Goal: Transaction & Acquisition: Download file/media

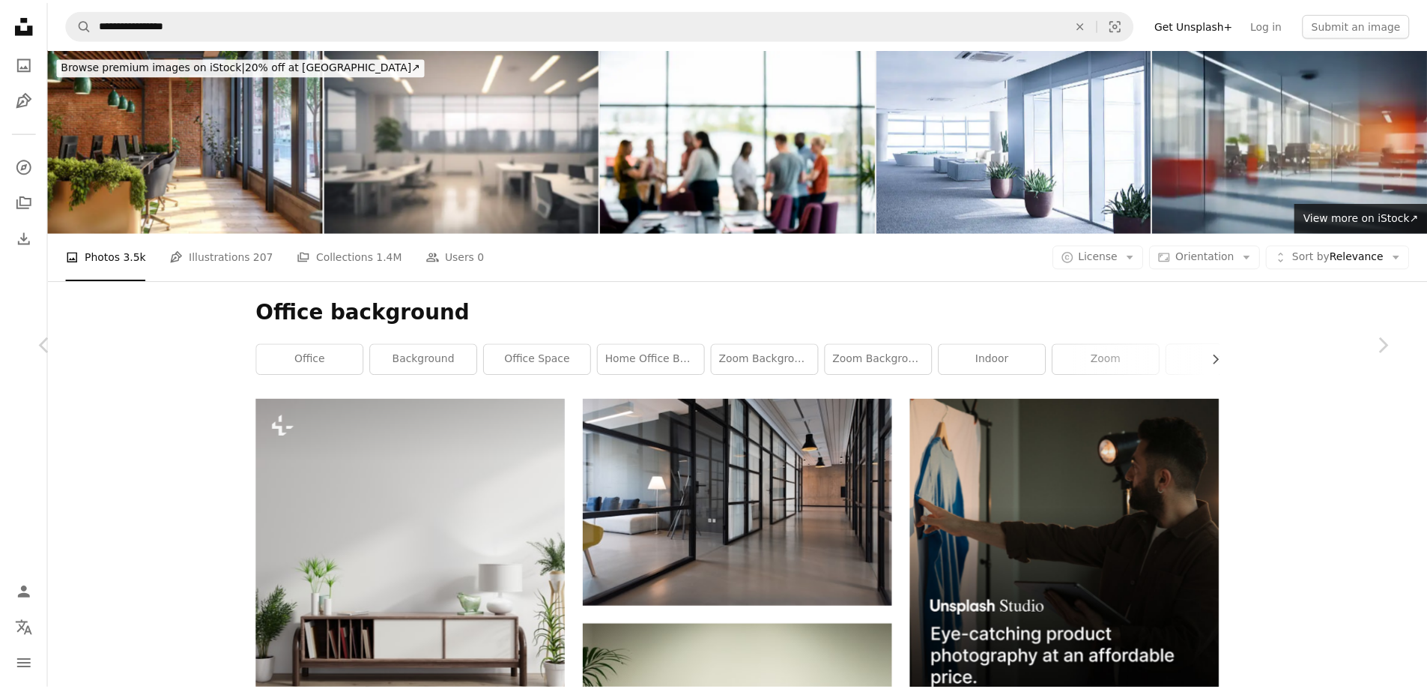
scroll to position [6294, 0]
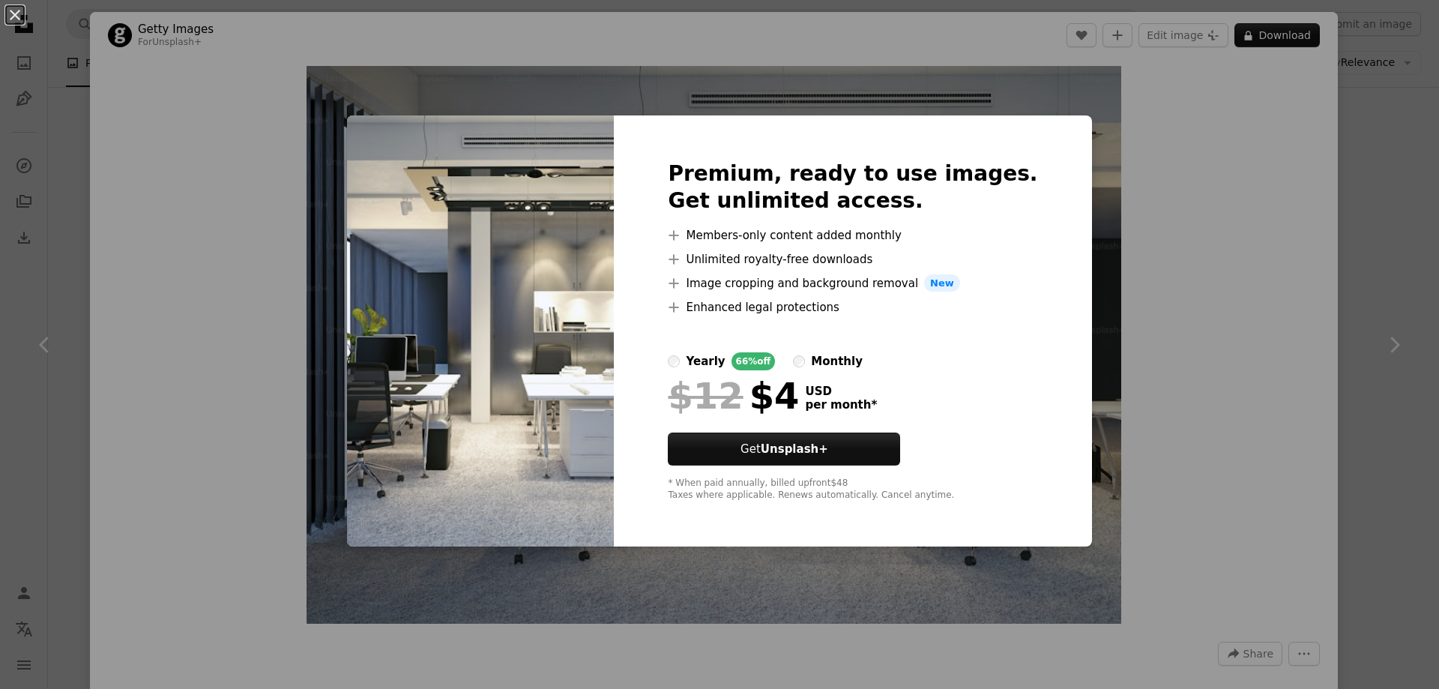
click at [1167, 373] on div "An X shape Premium, ready to use images. Get unlimited access. A plus sign Memb…" at bounding box center [719, 344] width 1439 height 689
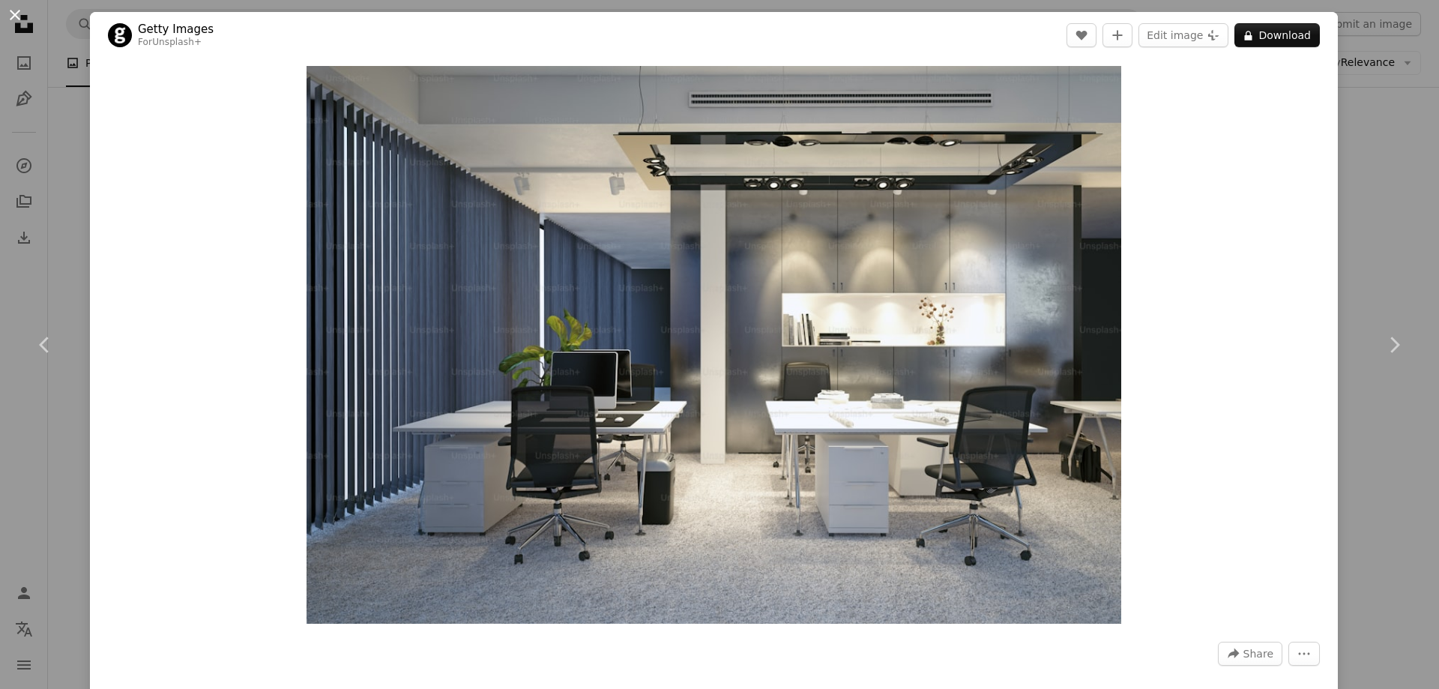
click at [15, 11] on button "An X shape" at bounding box center [15, 15] width 18 height 18
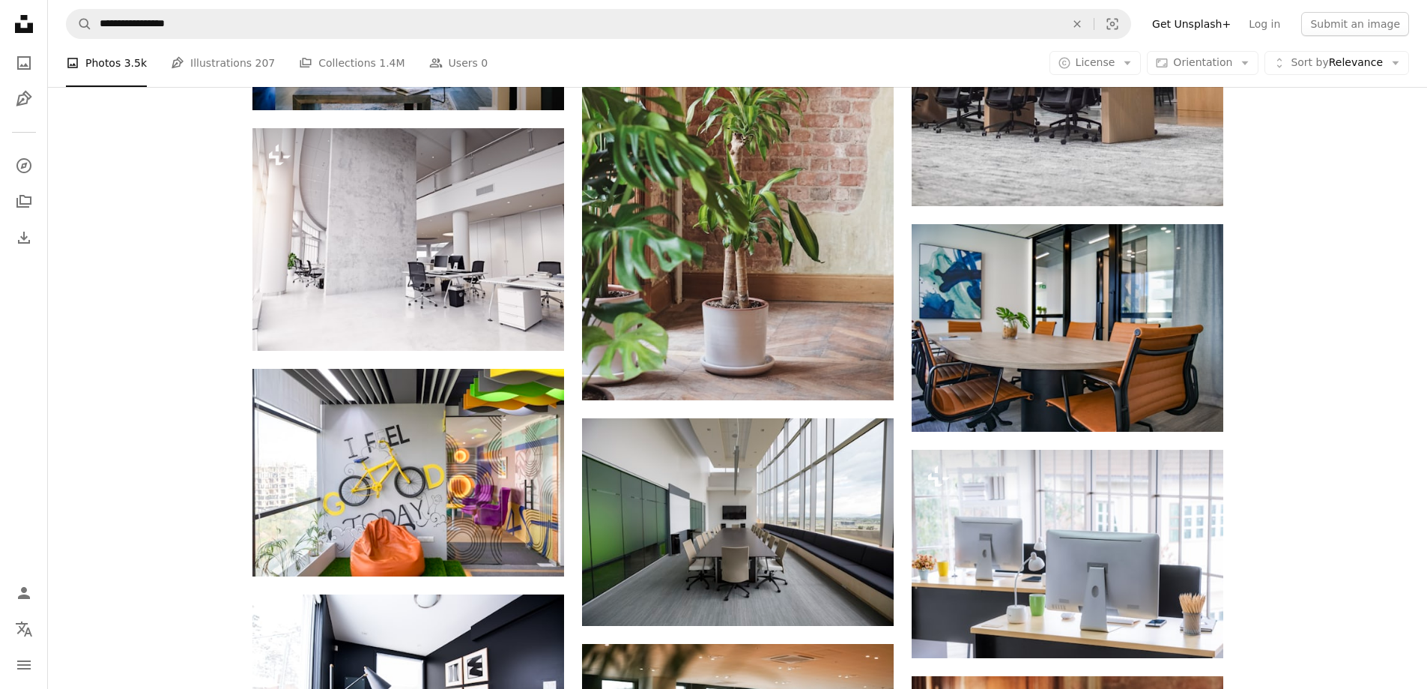
scroll to position [9366, 0]
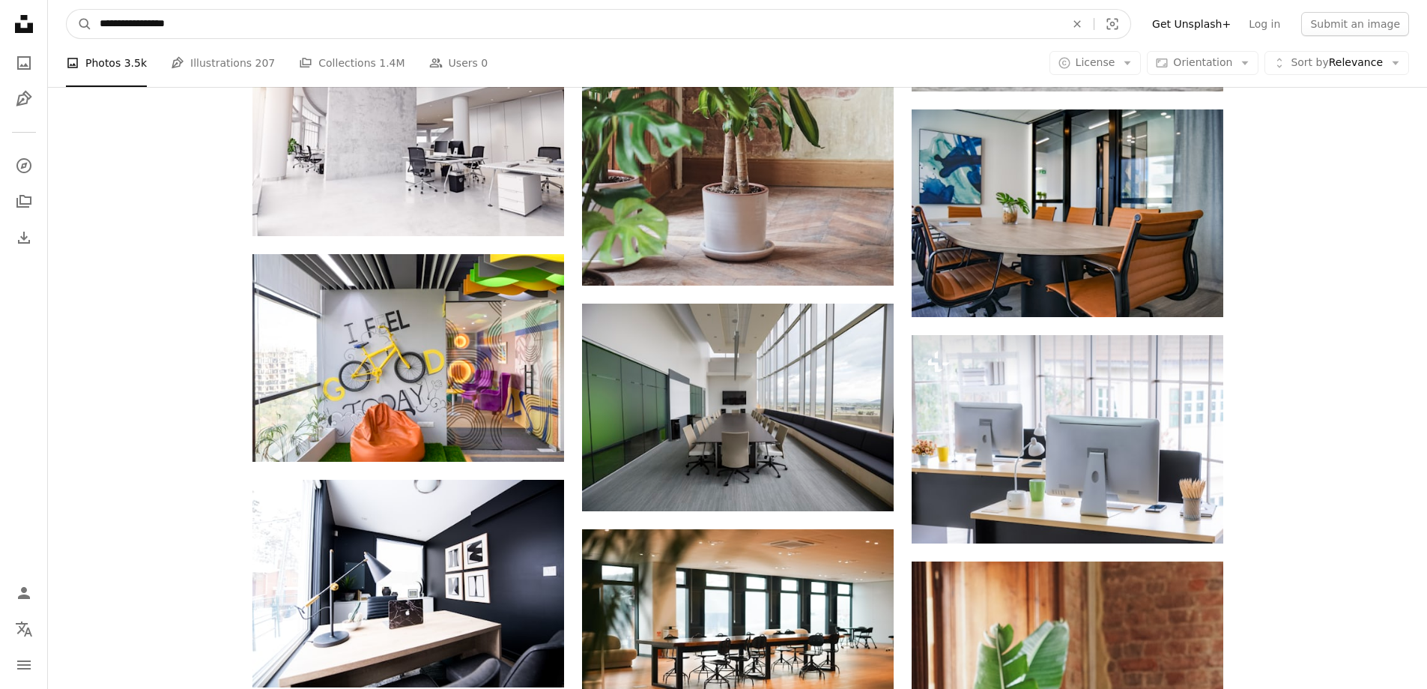
drag, startPoint x: 100, startPoint y: 28, endPoint x: 160, endPoint y: 43, distance: 61.1
click at [101, 28] on input "**********" at bounding box center [576, 24] width 969 height 28
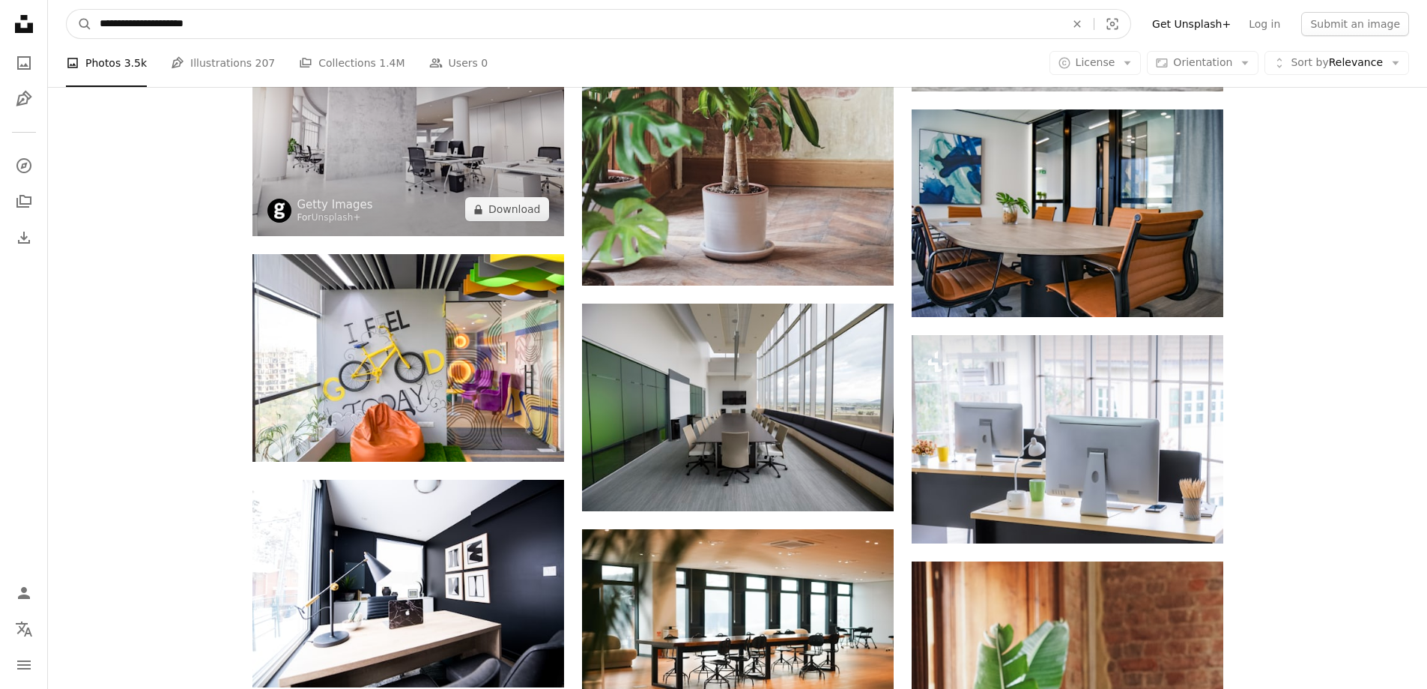
type input "**********"
click button "A magnifying glass" at bounding box center [79, 24] width 25 height 28
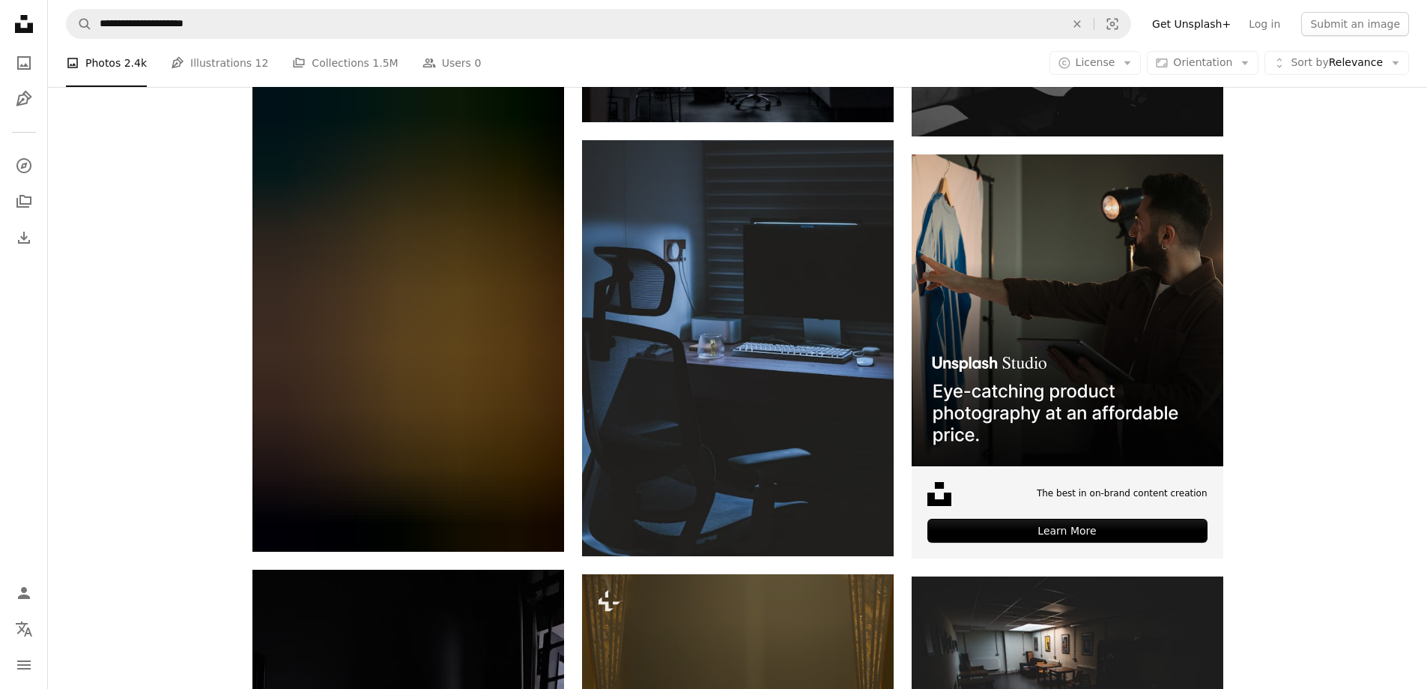
scroll to position [4795, 0]
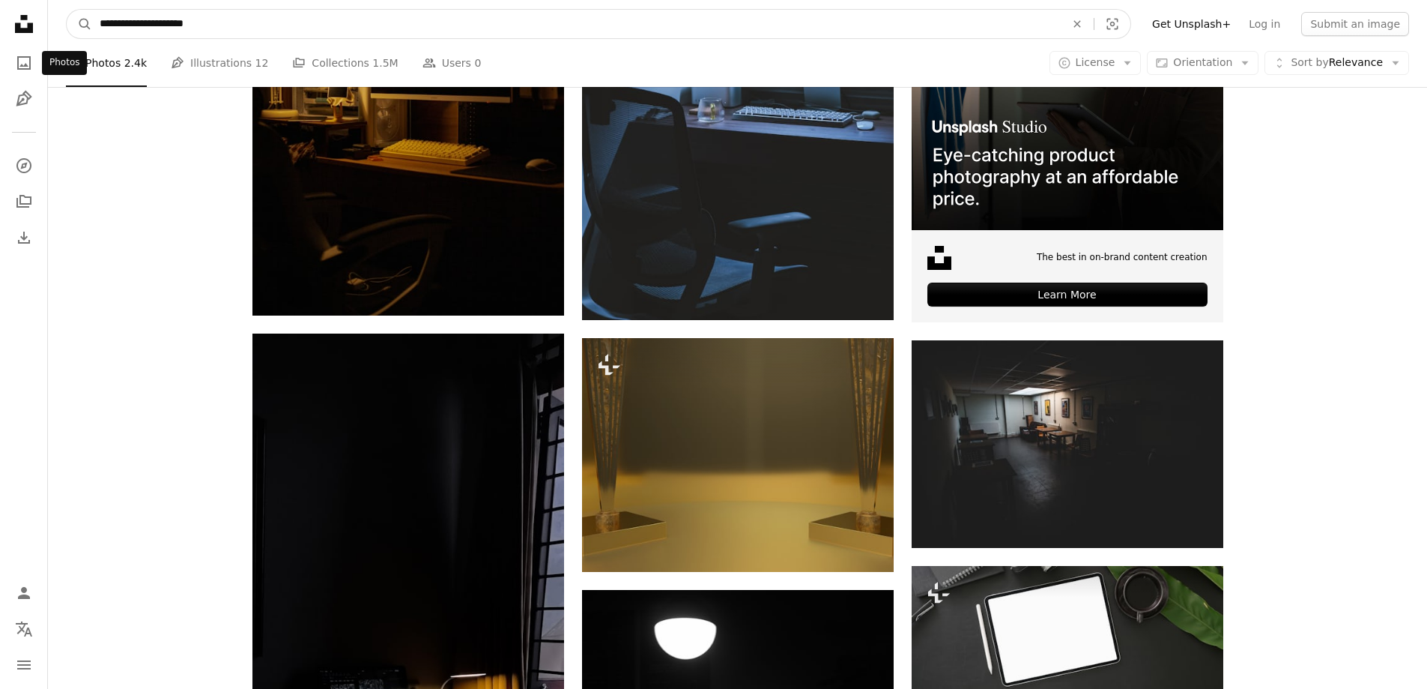
drag, startPoint x: 121, startPoint y: 23, endPoint x: 0, endPoint y: 58, distance: 126.4
type input "**********"
click at [67, 10] on button "A magnifying glass" at bounding box center [79, 24] width 25 height 28
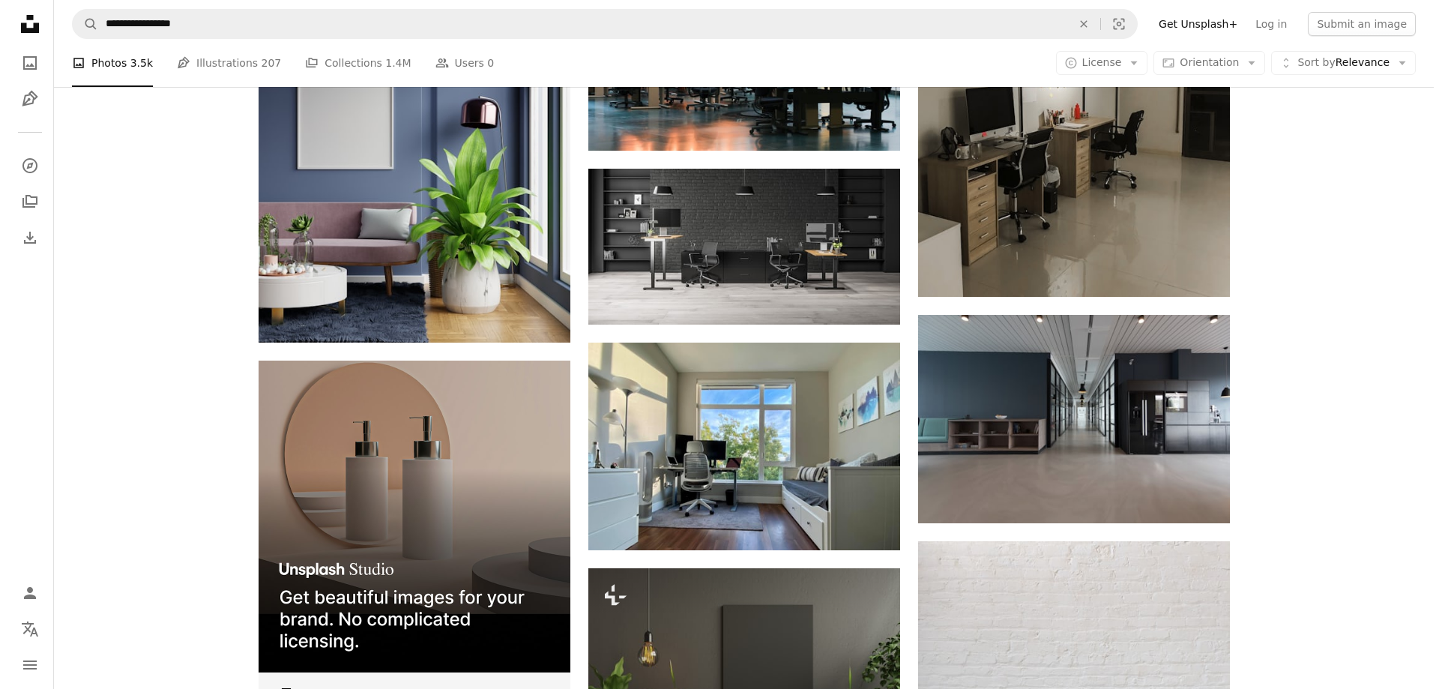
scroll to position [2173, 0]
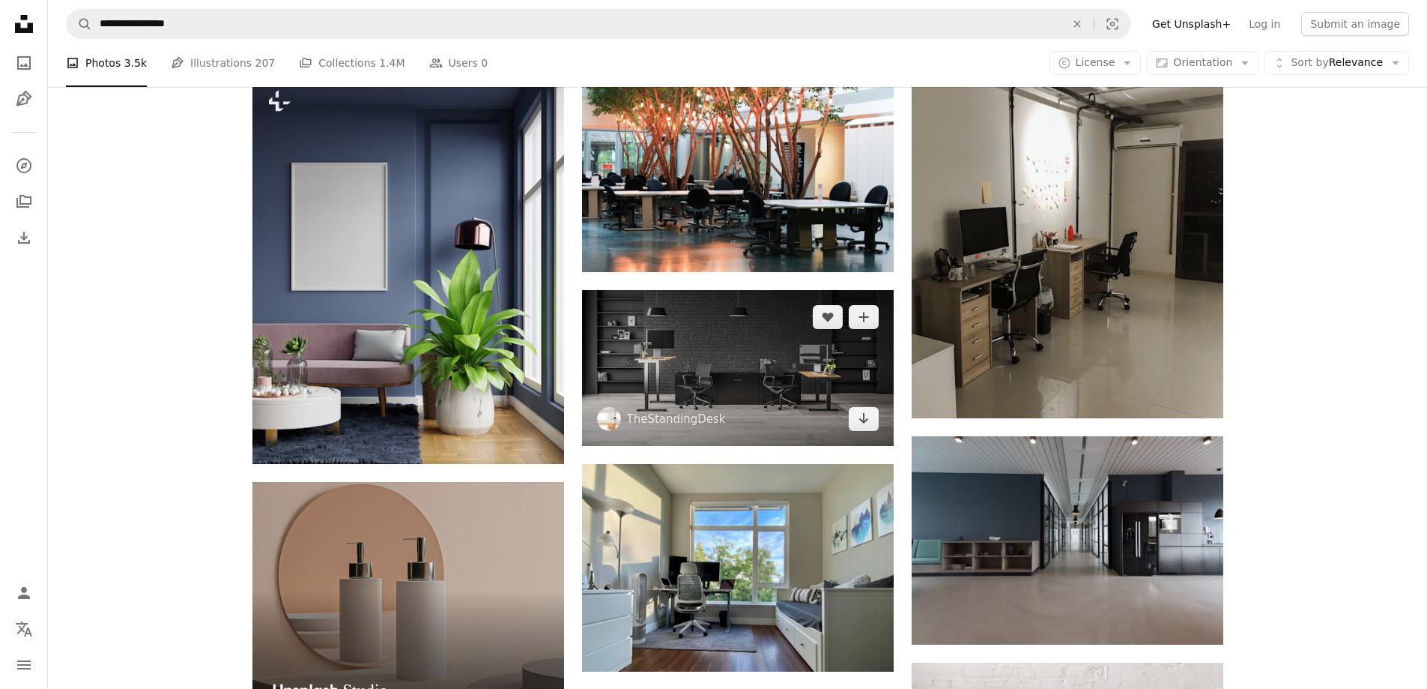
click at [736, 384] on img at bounding box center [738, 368] width 312 height 156
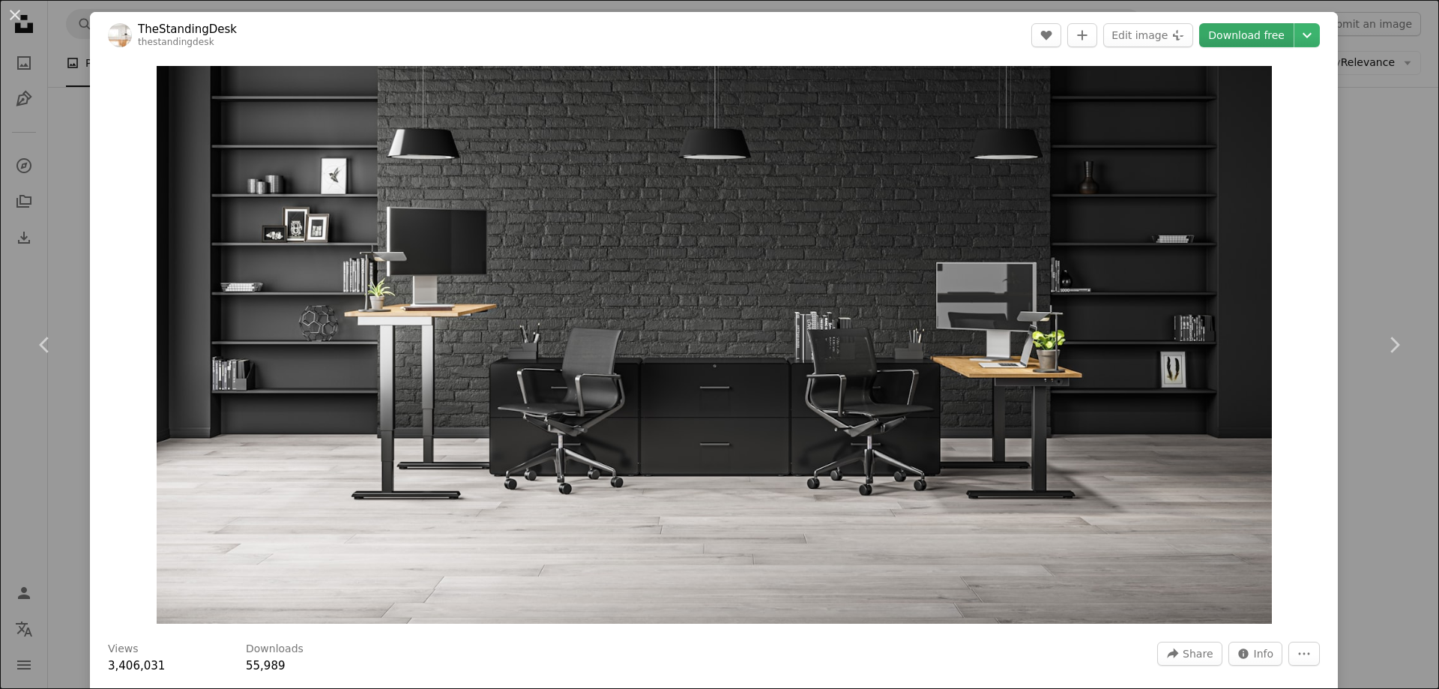
click at [1239, 36] on link "Download free" at bounding box center [1246, 35] width 94 height 24
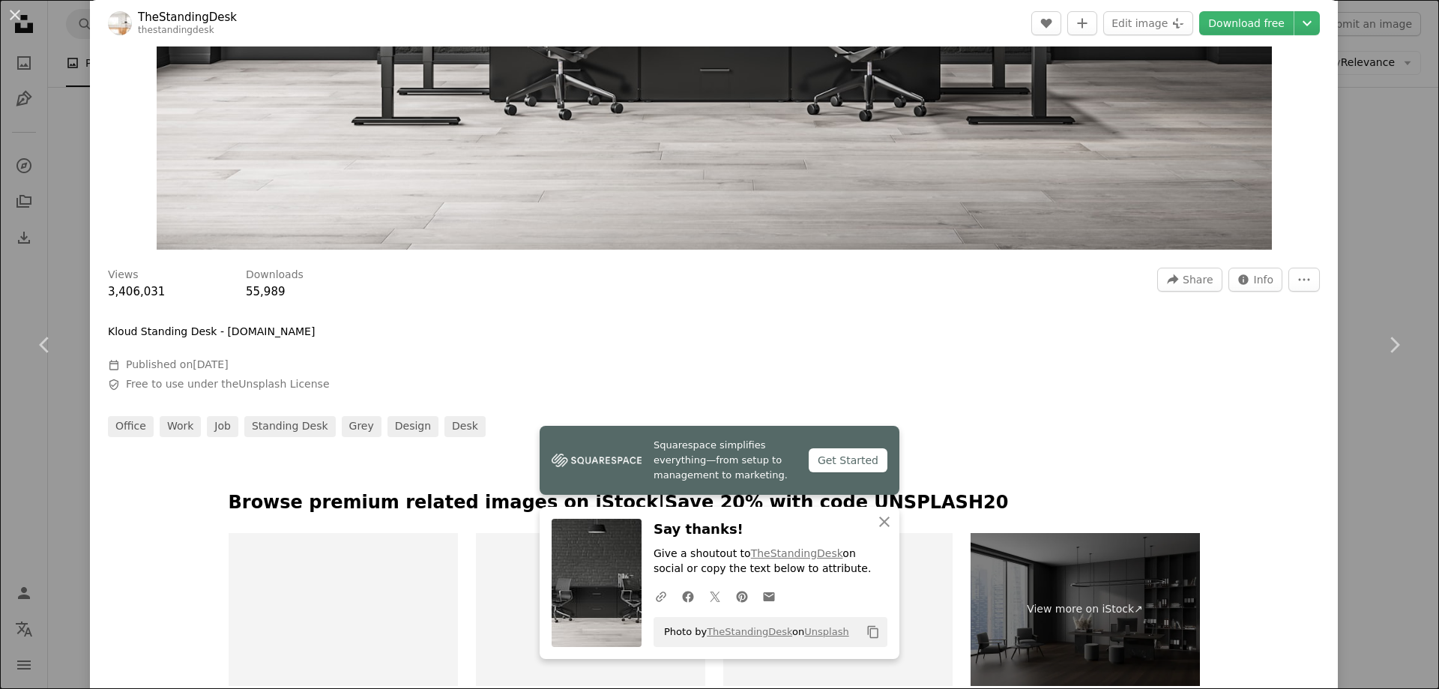
scroll to position [375, 0]
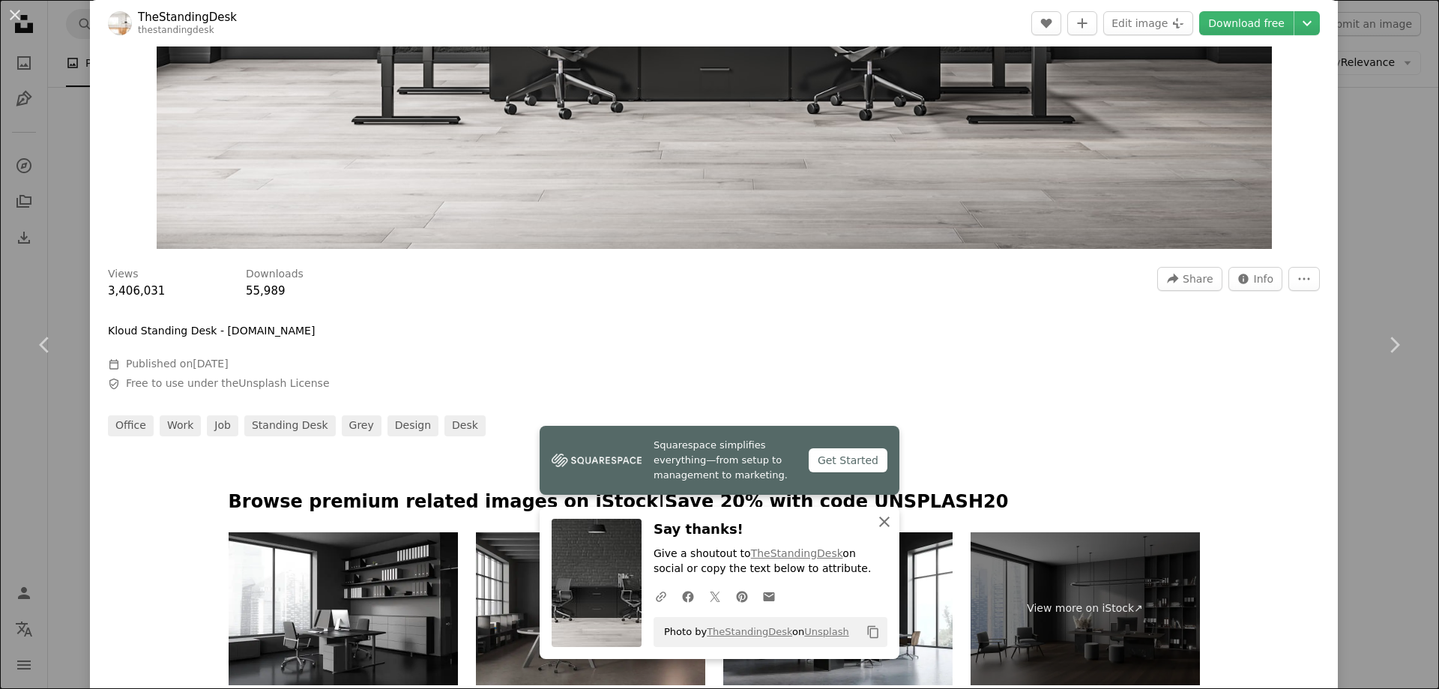
click at [883, 526] on icon "An X shape" at bounding box center [884, 521] width 18 height 18
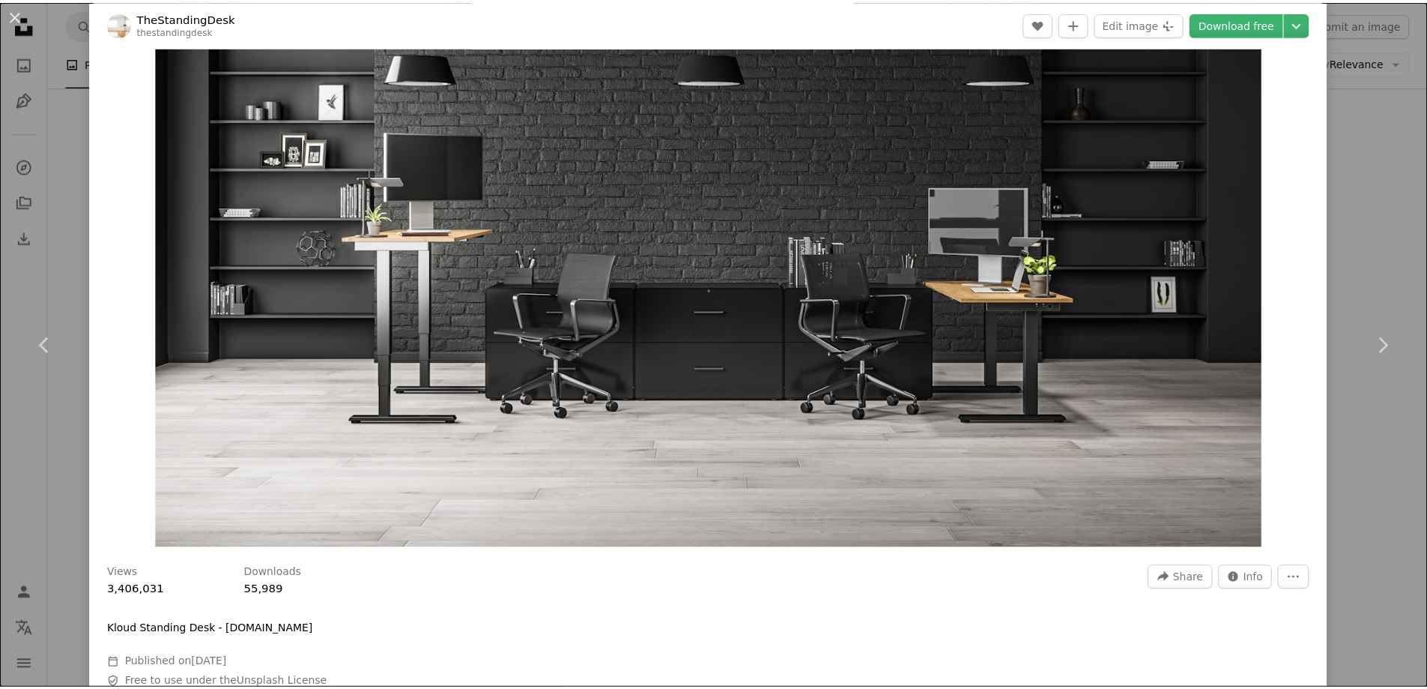
scroll to position [75, 0]
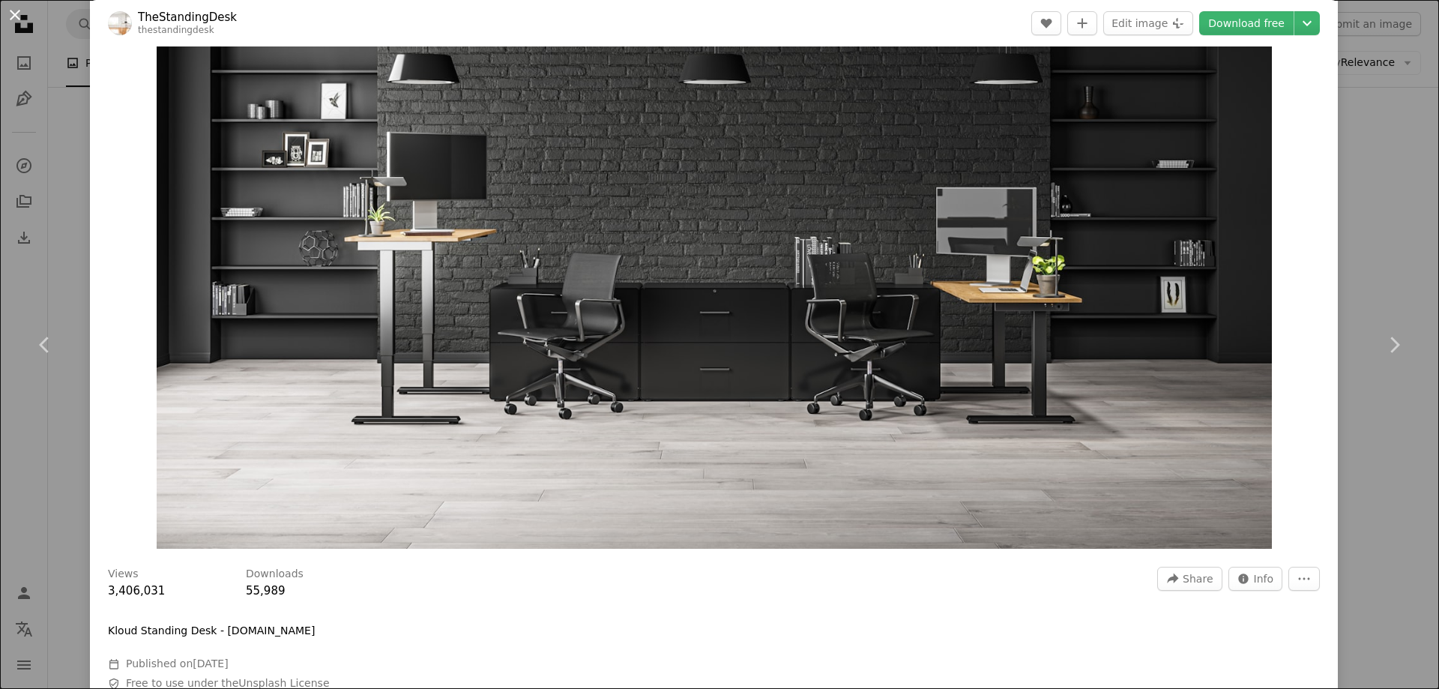
click at [20, 13] on button "An X shape" at bounding box center [15, 15] width 18 height 18
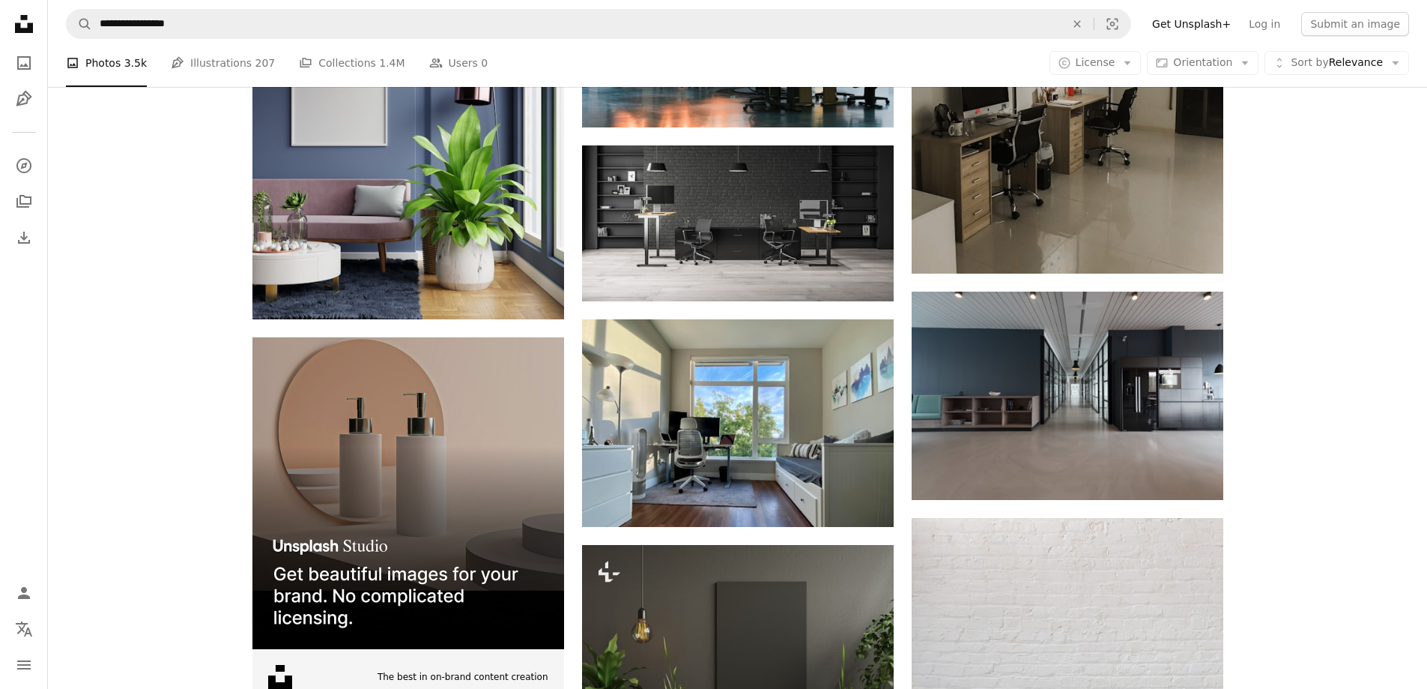
scroll to position [2398, 0]
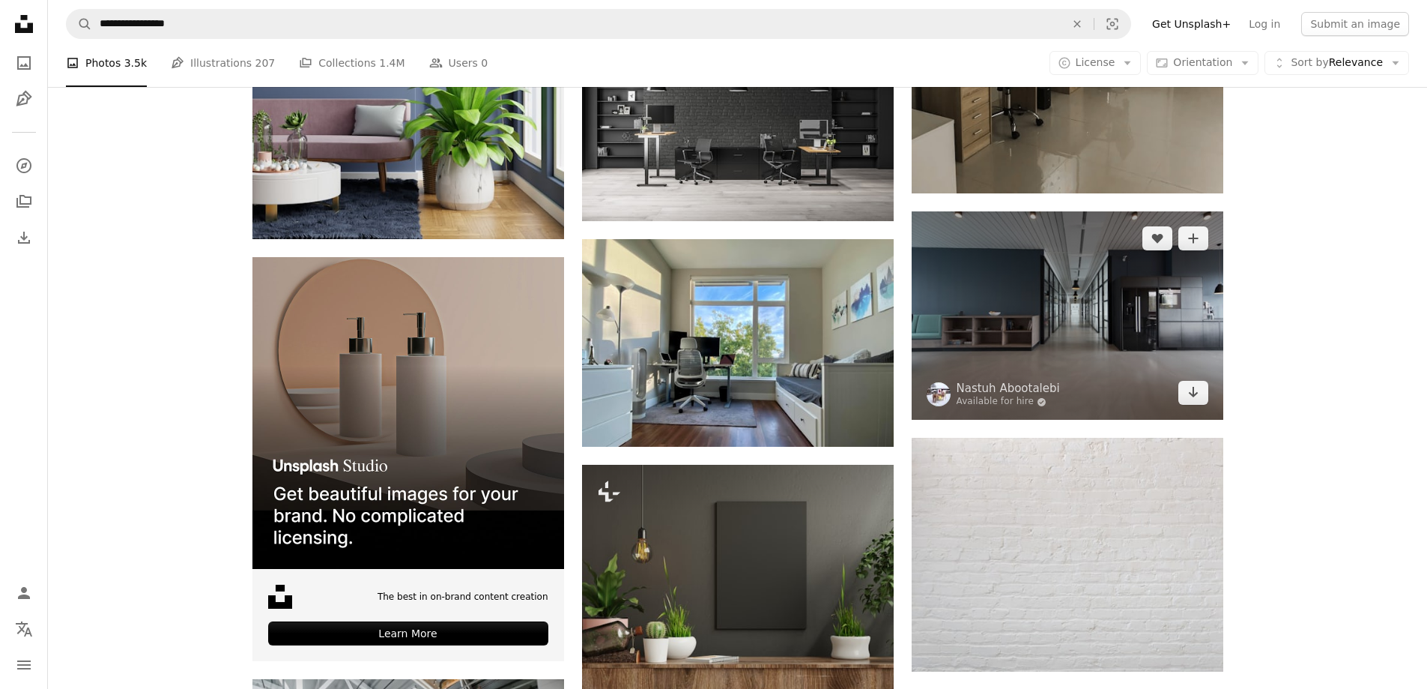
click at [1054, 301] on img at bounding box center [1068, 315] width 312 height 208
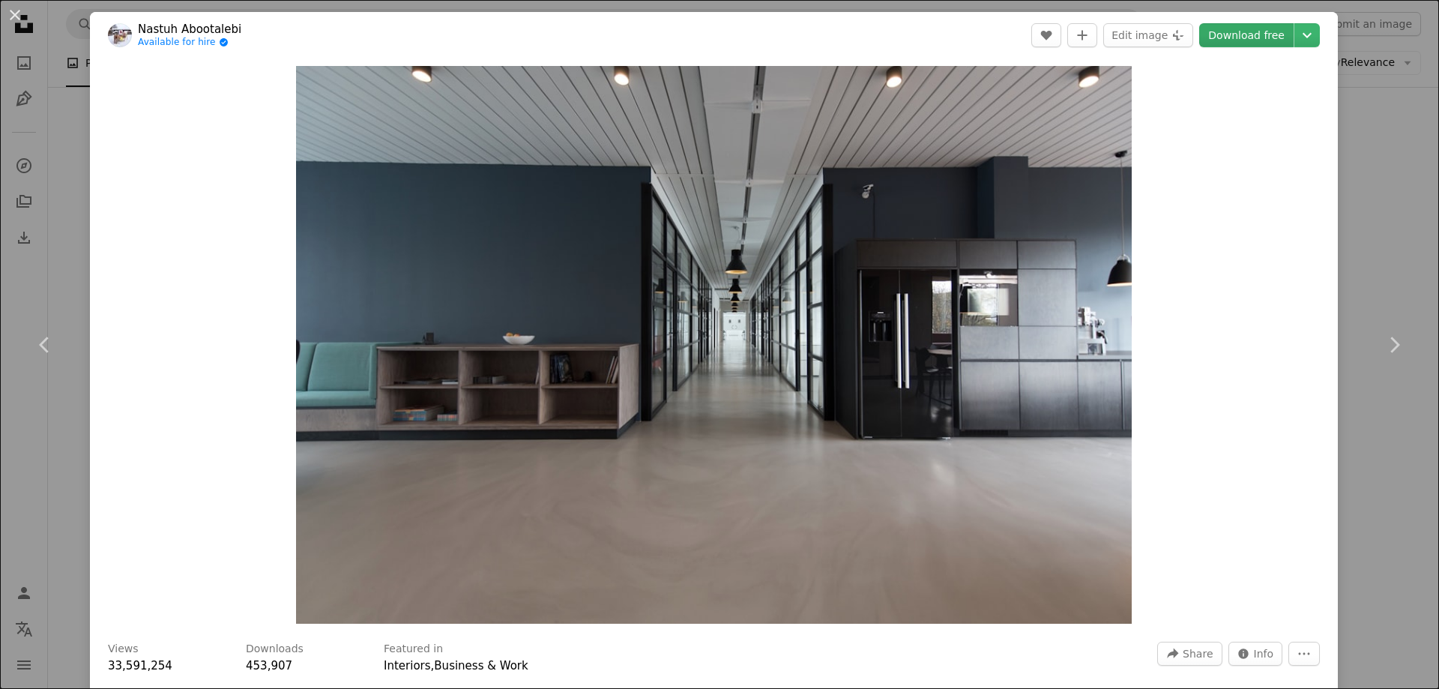
click at [1234, 38] on link "Download free" at bounding box center [1246, 35] width 94 height 24
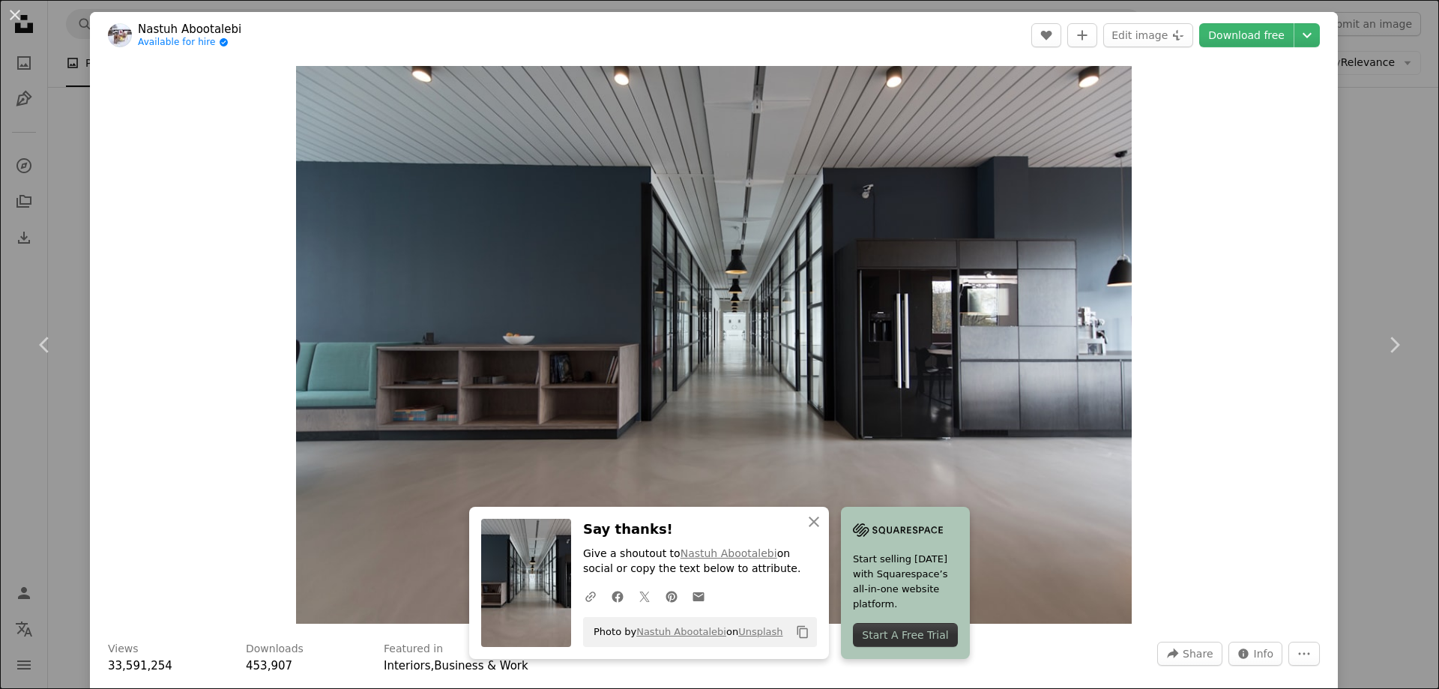
drag, startPoint x: 18, startPoint y: 18, endPoint x: 28, endPoint y: 35, distance: 20.2
click at [17, 18] on button "An X shape" at bounding box center [15, 15] width 18 height 18
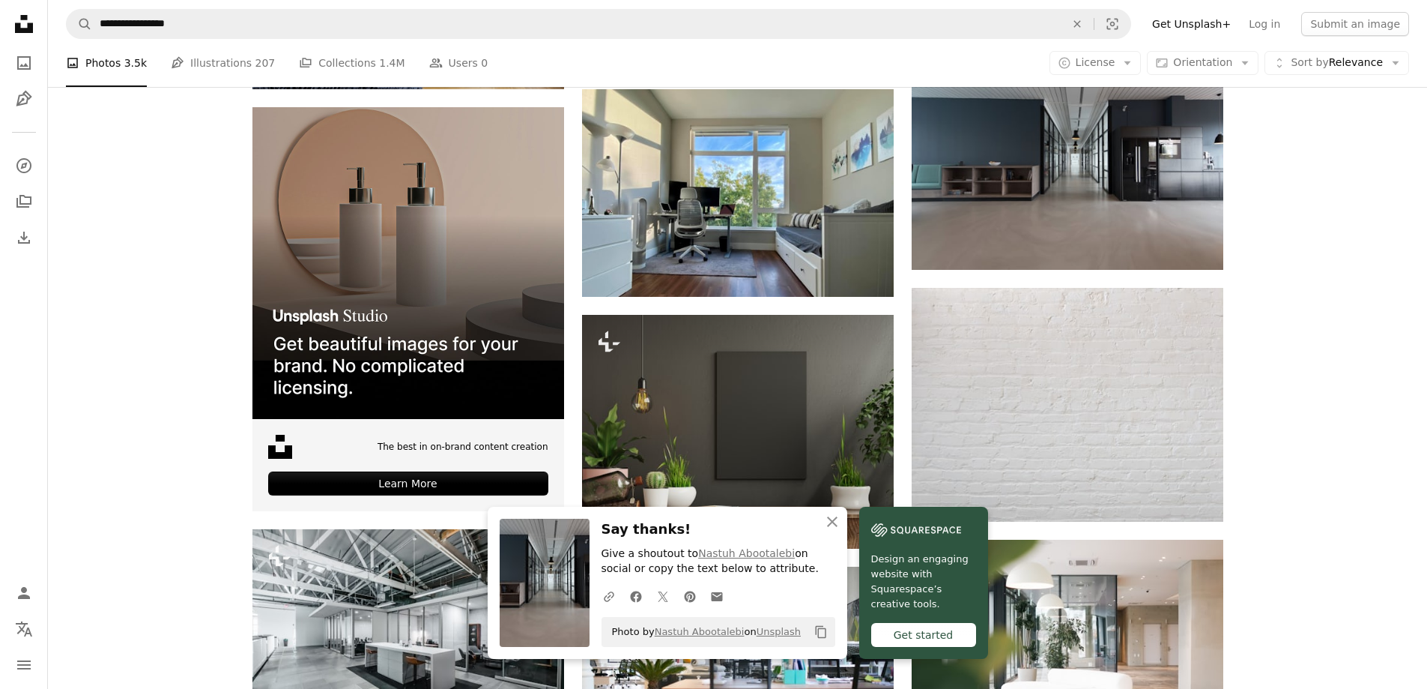
scroll to position [2323, 0]
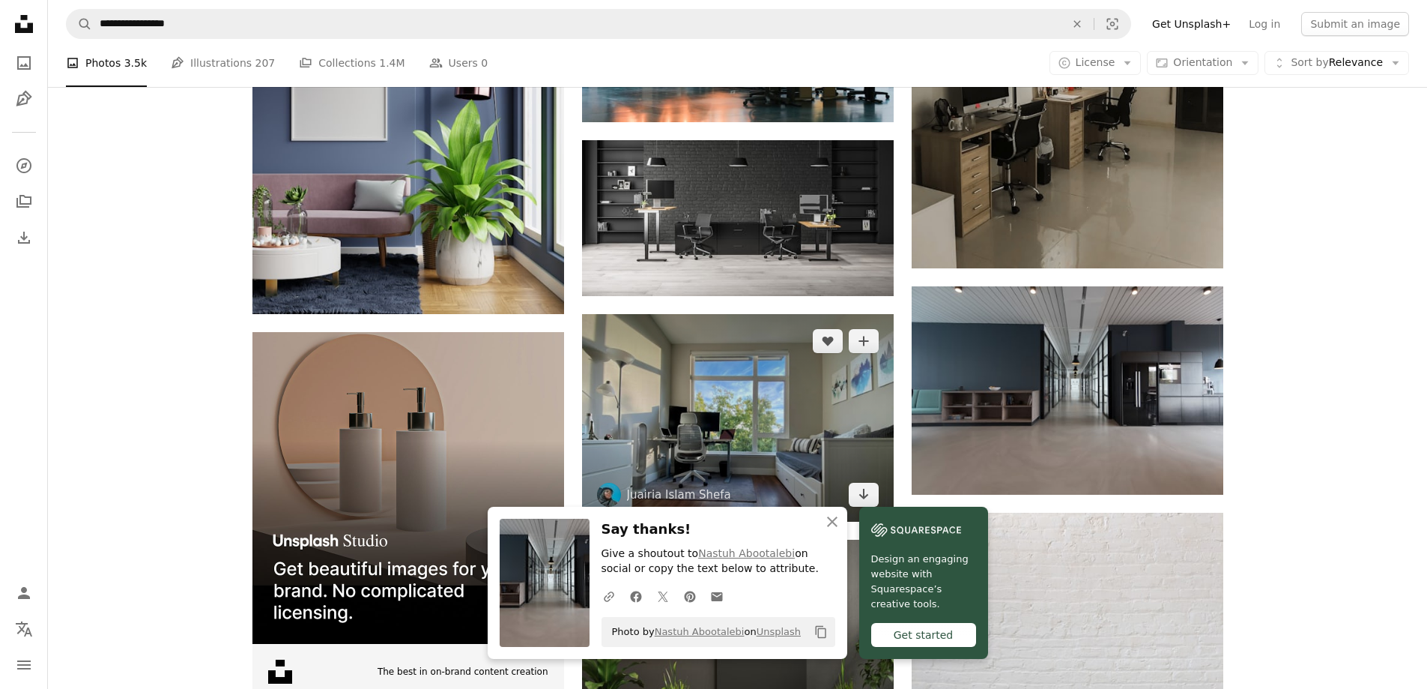
click at [720, 423] on img at bounding box center [738, 418] width 312 height 208
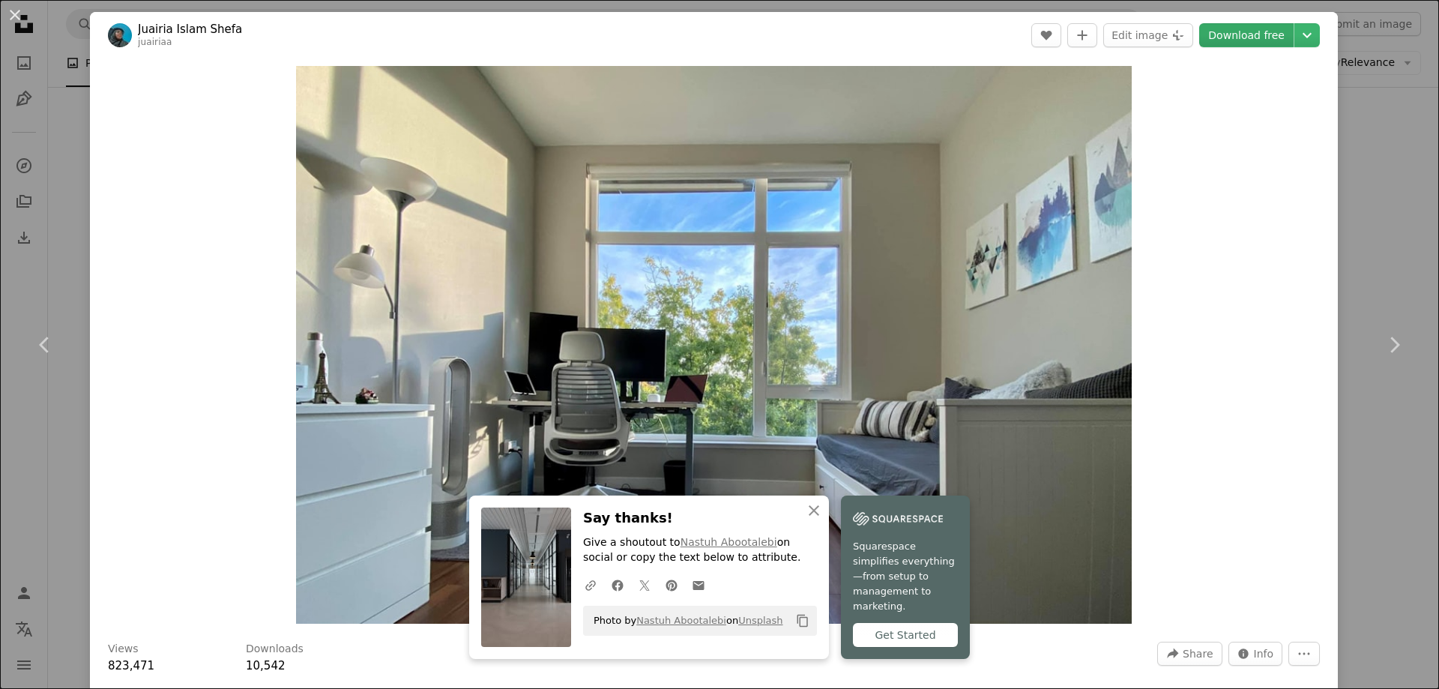
click at [1231, 34] on link "Download free" at bounding box center [1246, 35] width 94 height 24
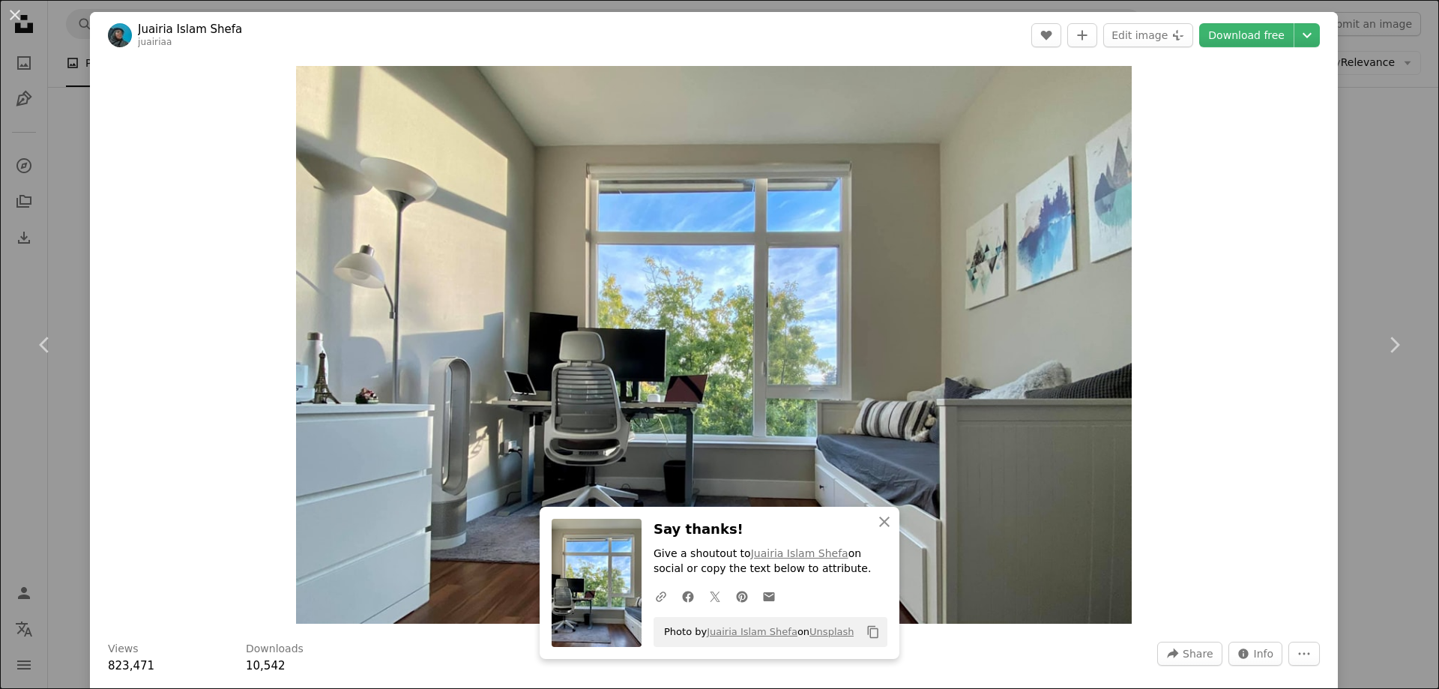
drag, startPoint x: 7, startPoint y: 17, endPoint x: 307, endPoint y: 205, distance: 353.8
click at [7, 17] on button "An X shape" at bounding box center [15, 15] width 18 height 18
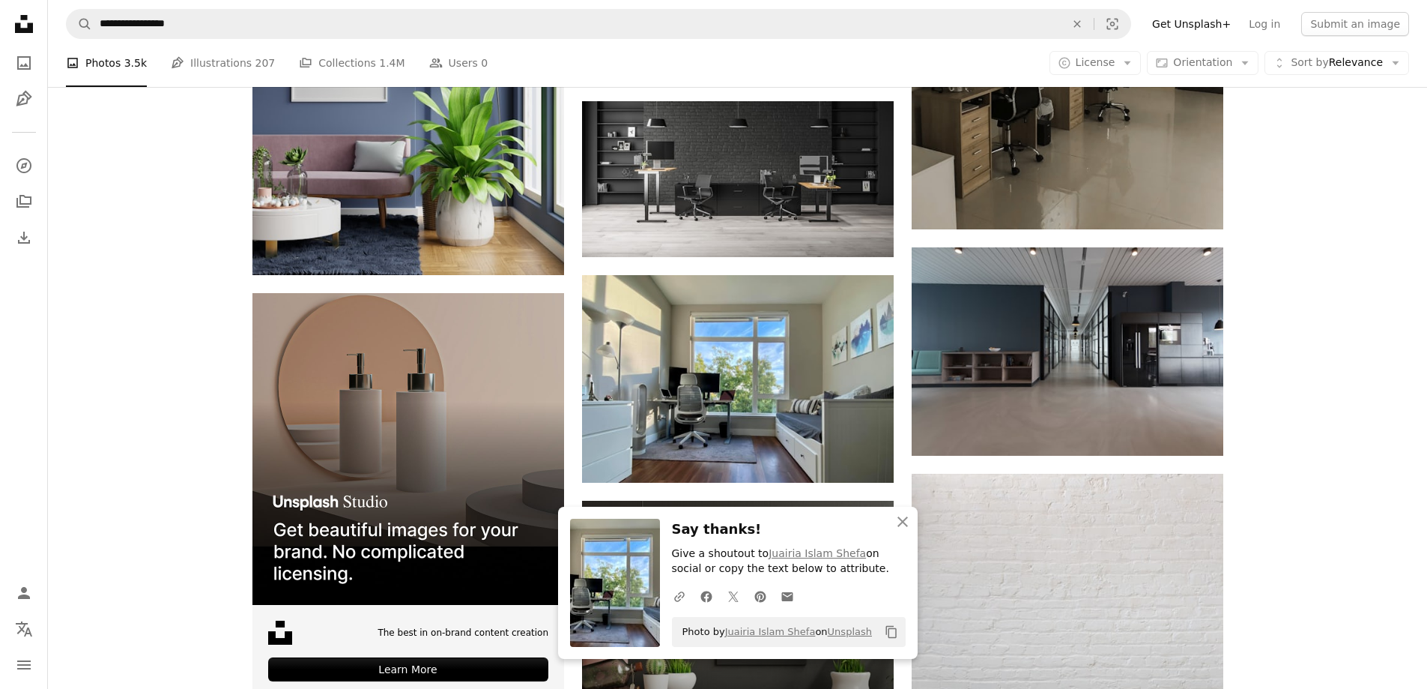
scroll to position [2398, 0]
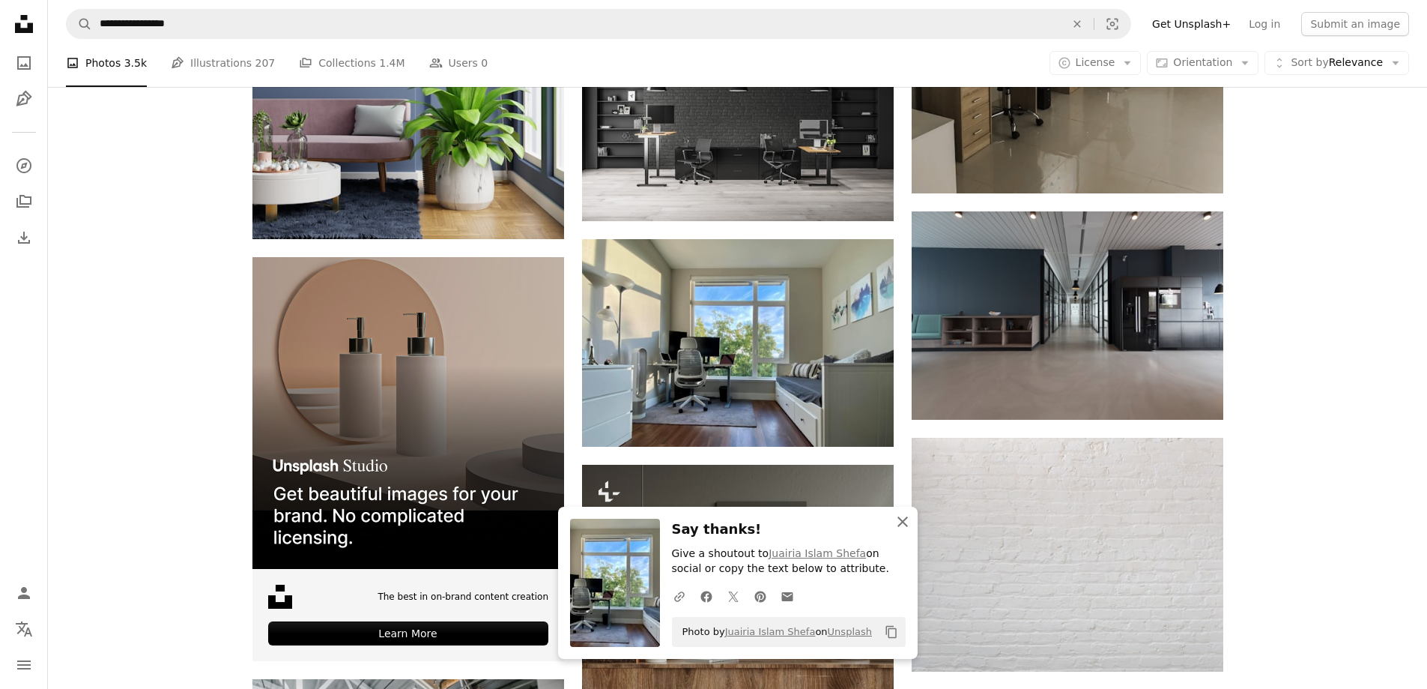
click at [904, 524] on icon "An X shape" at bounding box center [903, 521] width 18 height 18
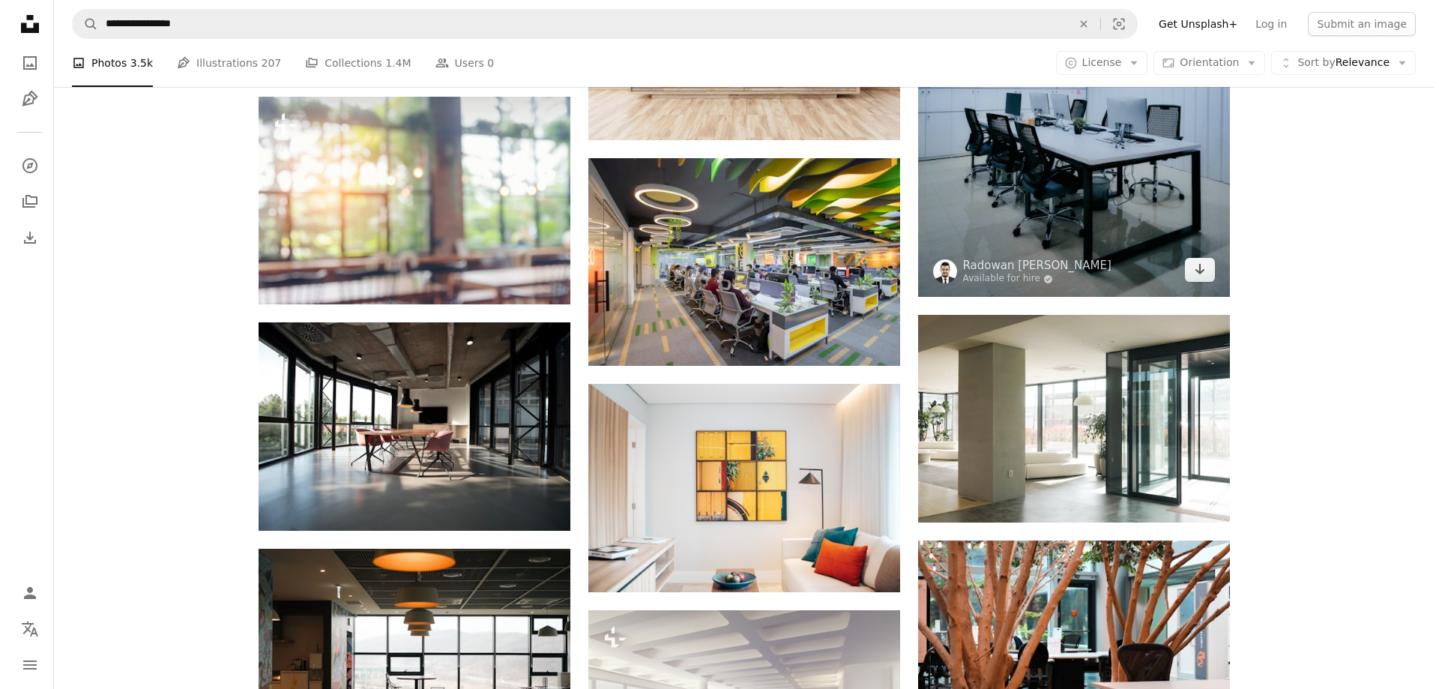
scroll to position [3671, 0]
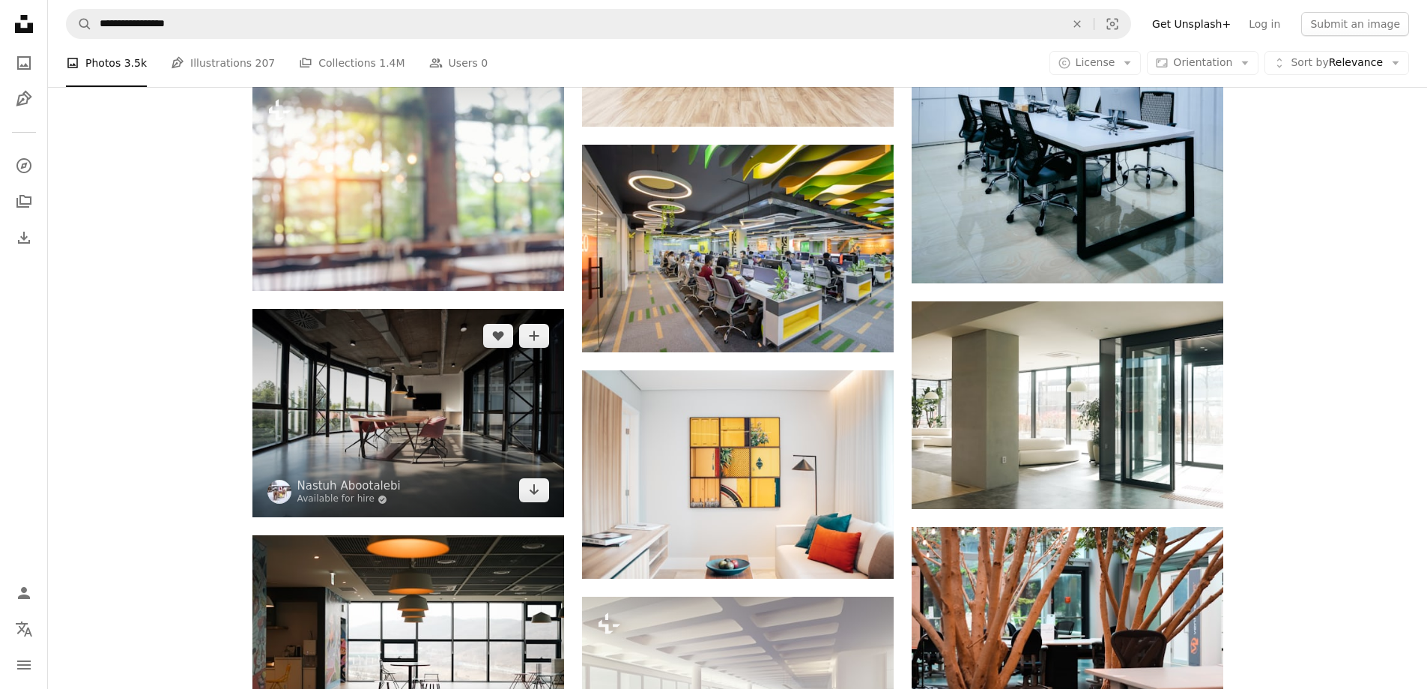
click at [463, 399] on img at bounding box center [408, 413] width 312 height 208
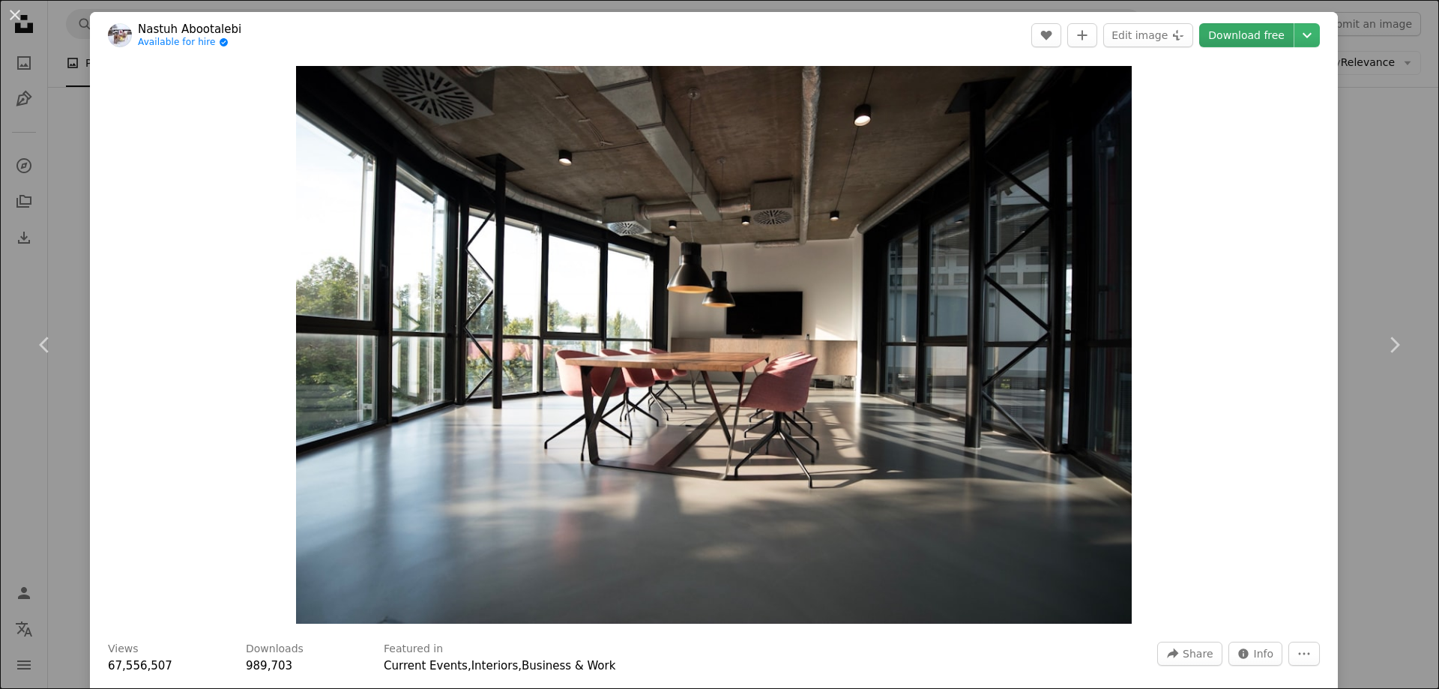
click at [1234, 35] on link "Download free" at bounding box center [1246, 35] width 94 height 24
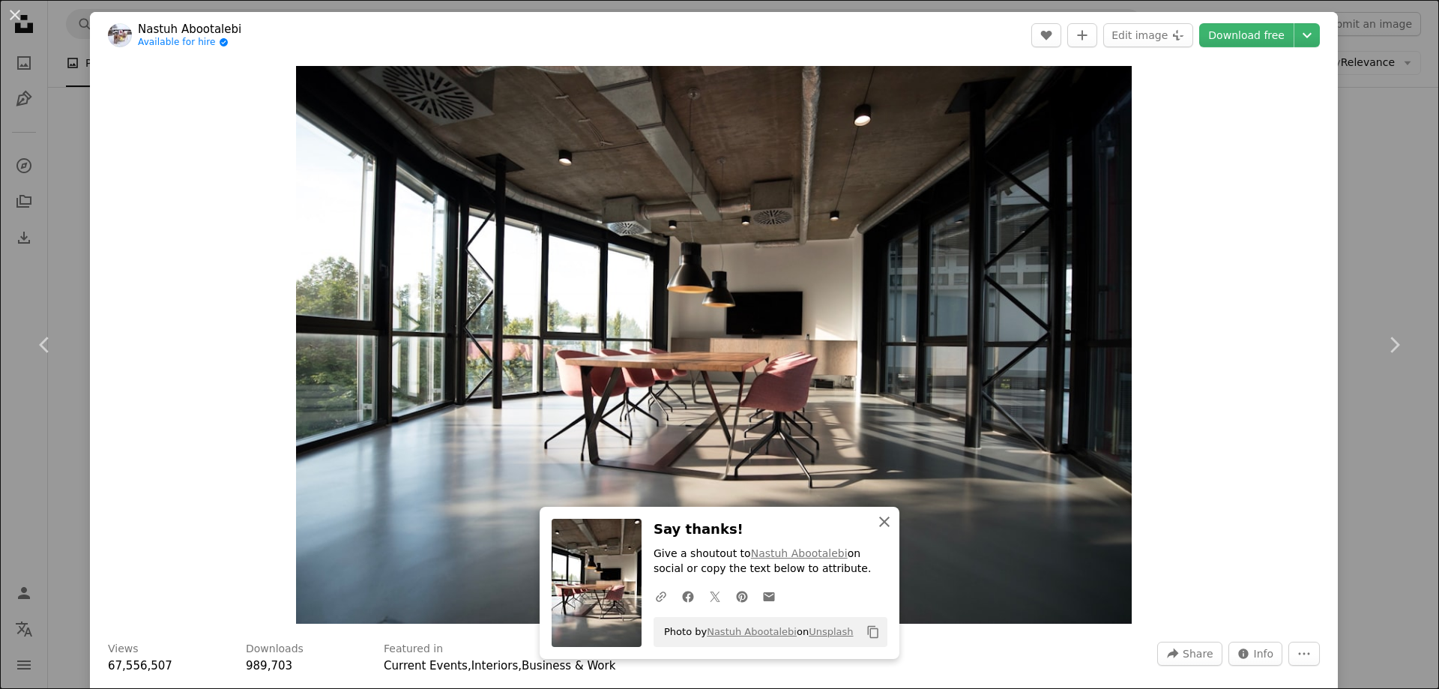
click at [884, 521] on icon "An X shape" at bounding box center [884, 521] width 18 height 18
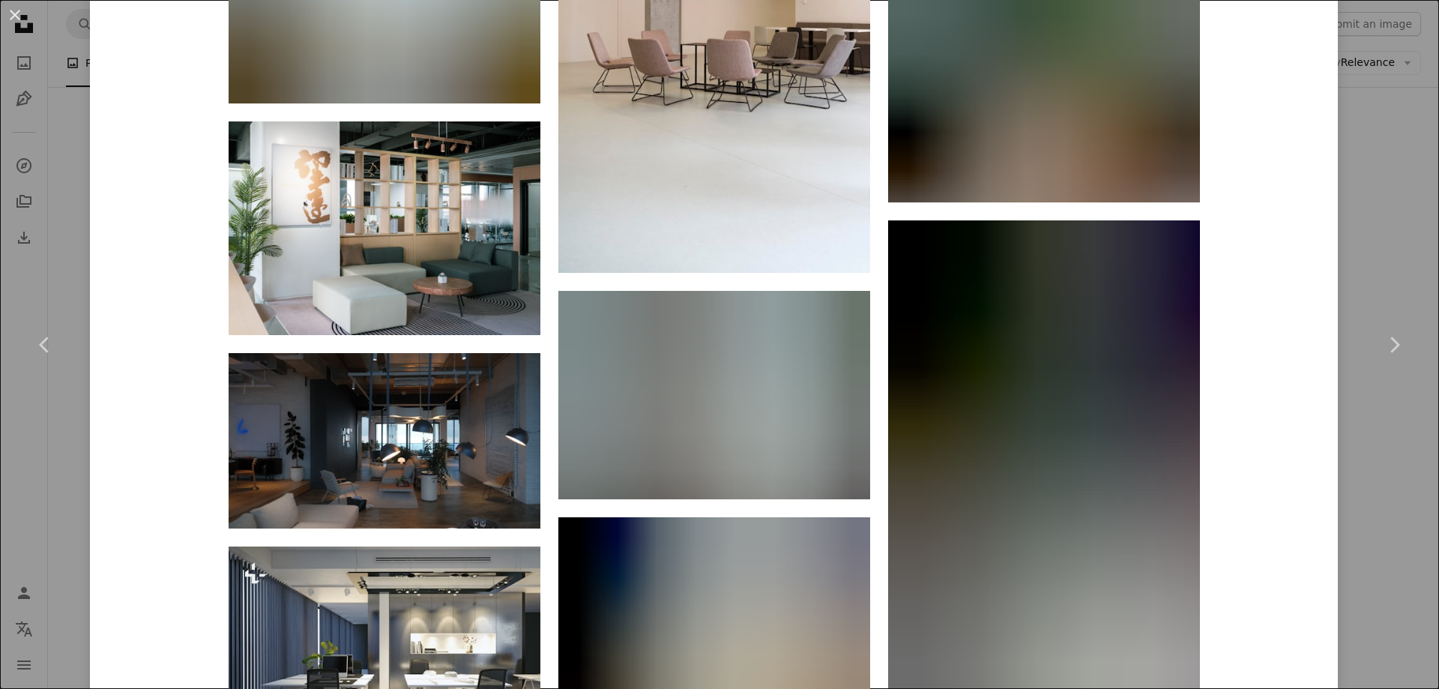
scroll to position [6201, 0]
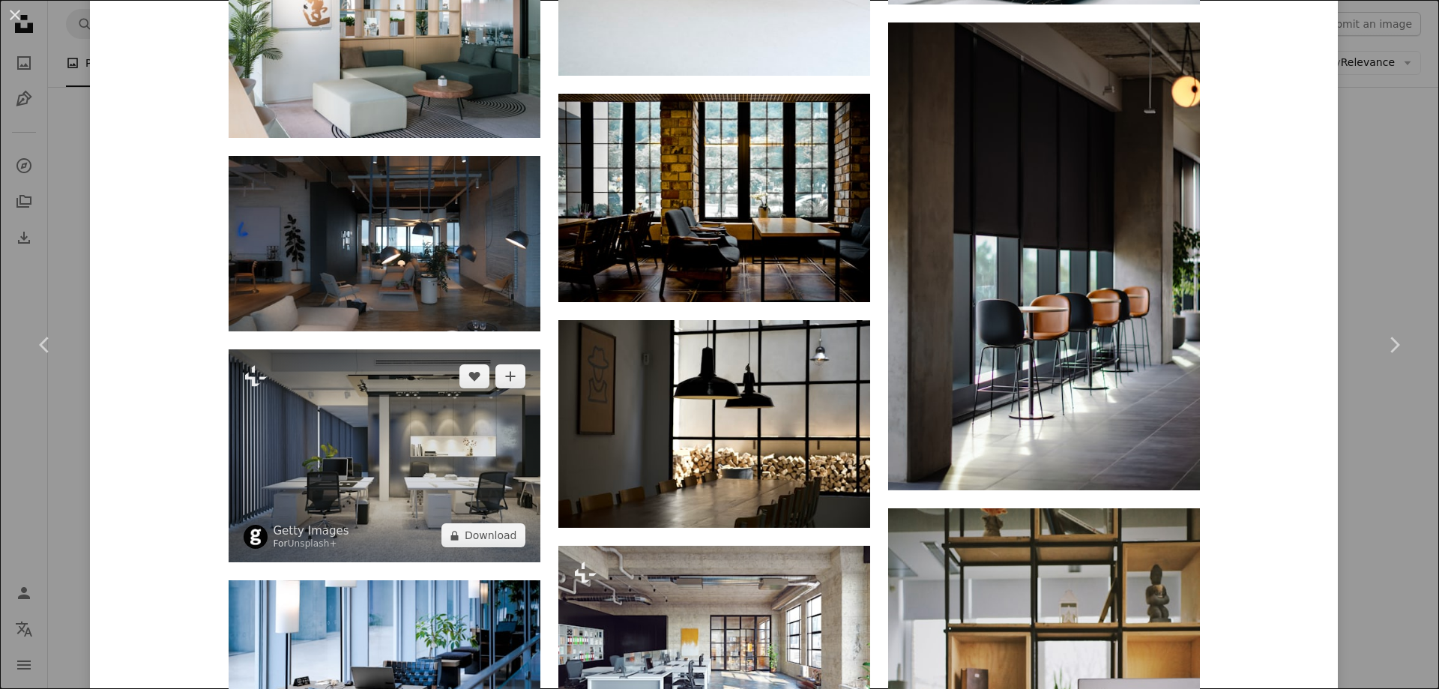
click at [432, 454] on img at bounding box center [385, 456] width 312 height 214
